Goal: Find specific page/section

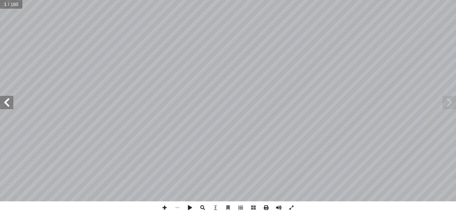
click at [13, 107] on span at bounding box center [6, 102] width 13 height 13
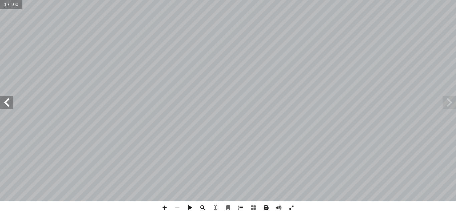
click at [13, 107] on span at bounding box center [6, 102] width 13 height 13
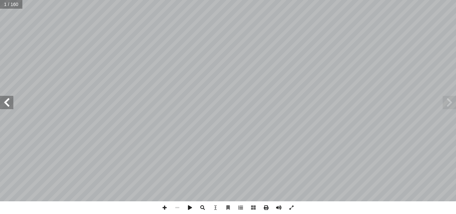
click at [13, 107] on span at bounding box center [6, 102] width 13 height 13
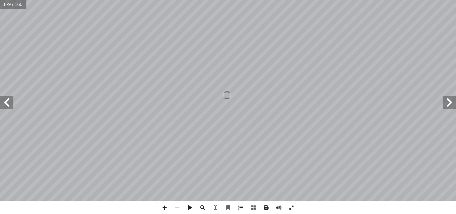
click at [13, 107] on span at bounding box center [6, 102] width 13 height 13
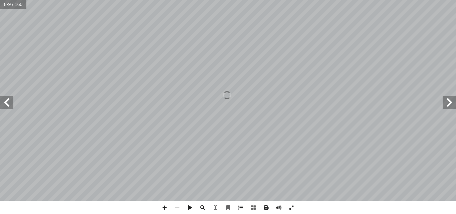
click at [13, 107] on span at bounding box center [6, 102] width 13 height 13
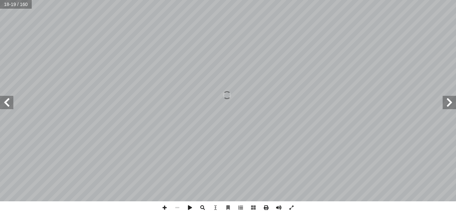
click at [13, 107] on span at bounding box center [6, 102] width 13 height 13
